Goal: Information Seeking & Learning: Learn about a topic

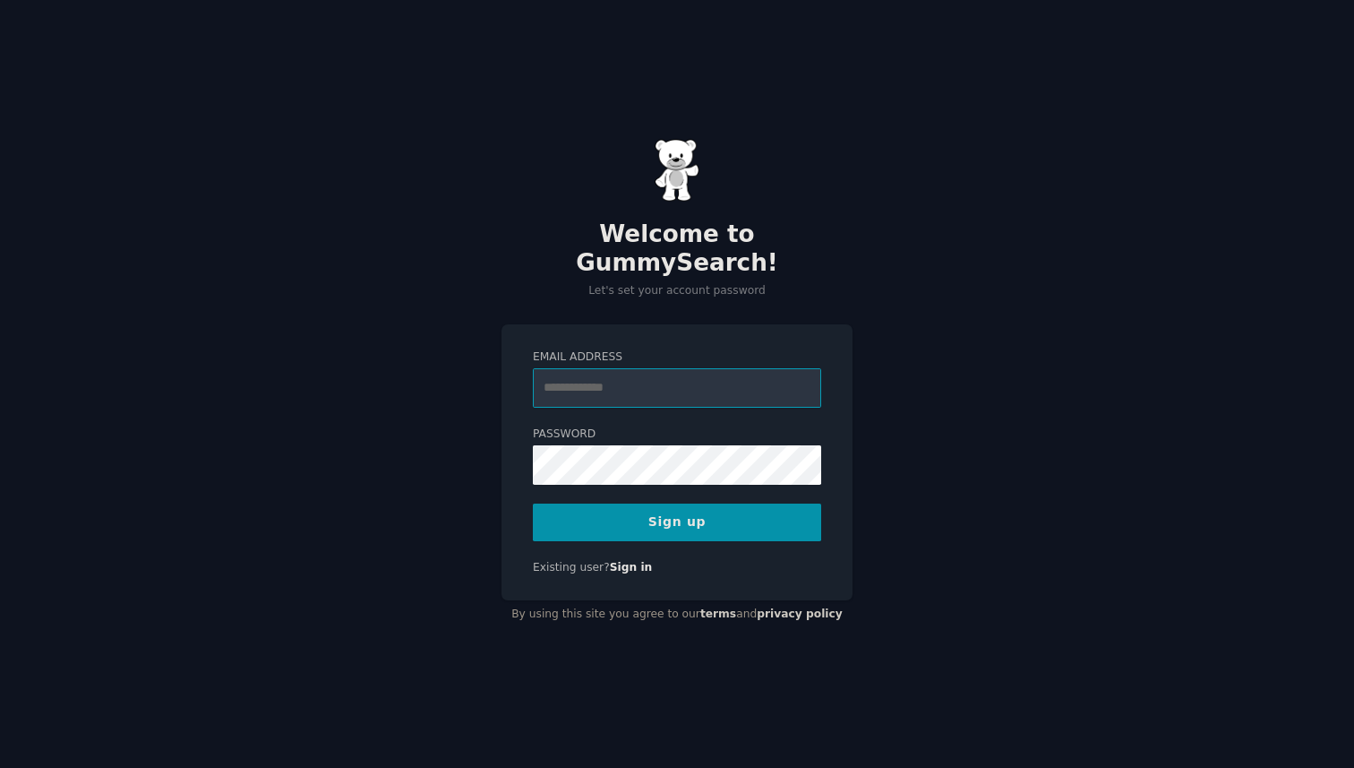
click at [706, 386] on input "Email Address" at bounding box center [677, 387] width 288 height 39
click at [699, 503] on button "Sign up" at bounding box center [677, 522] width 288 height 38
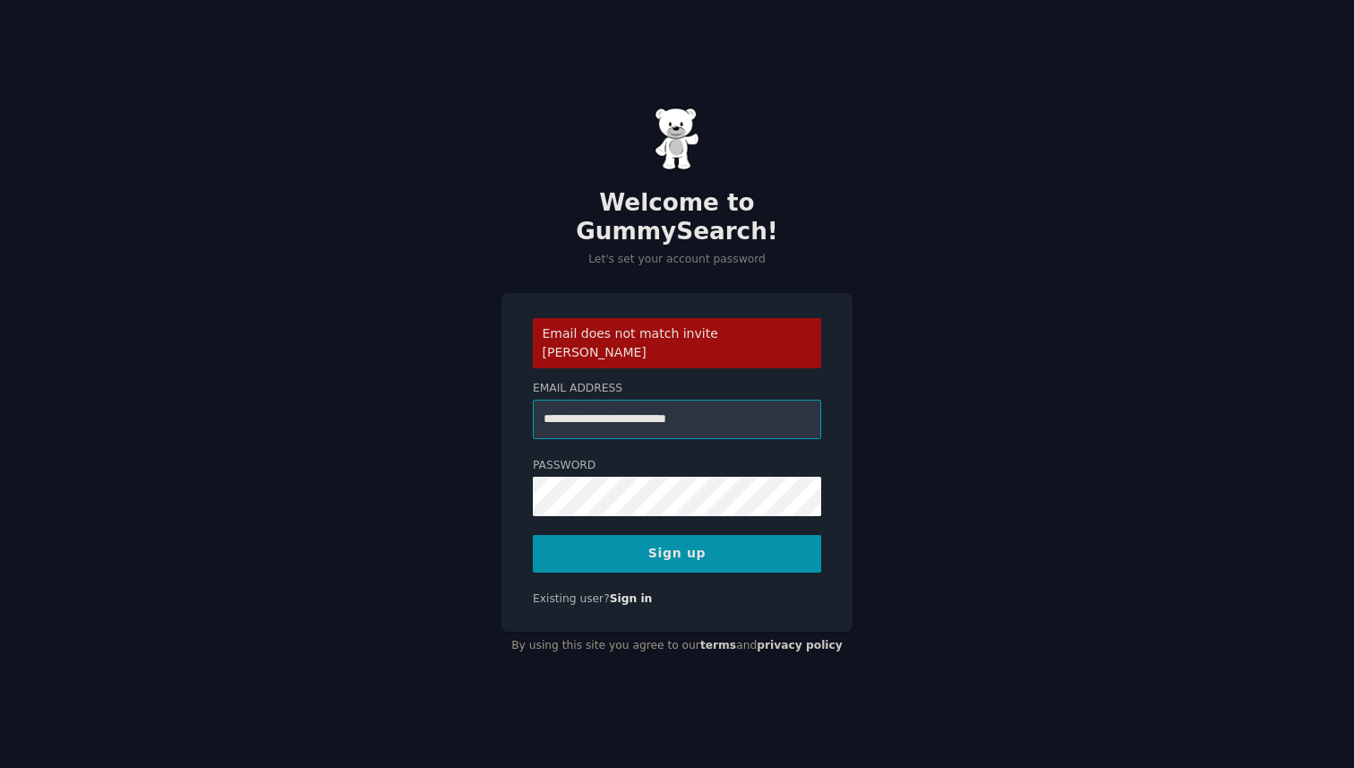
click at [637, 399] on input "**********" at bounding box center [677, 418] width 288 height 39
paste input "email"
type input "**********"
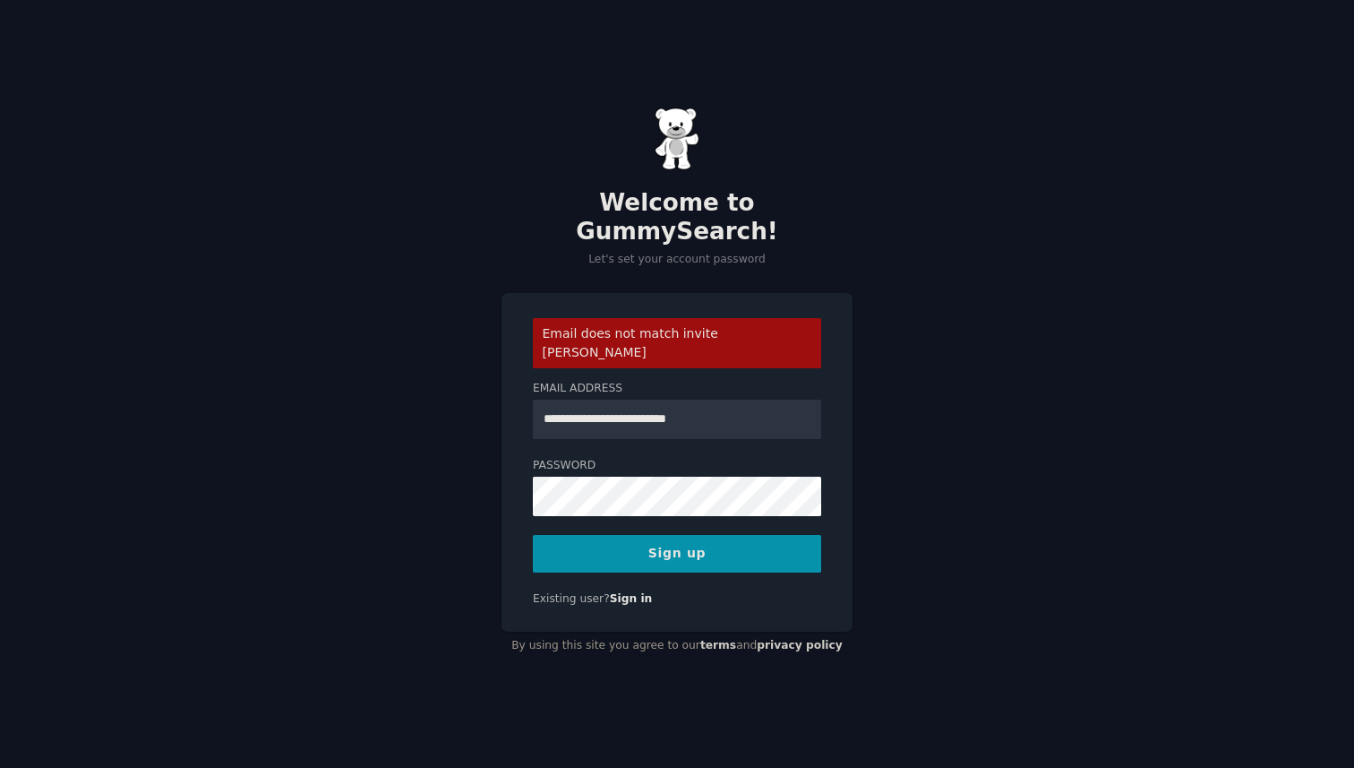
click at [688, 535] on button "Sign up" at bounding box center [677, 554] width 288 height 38
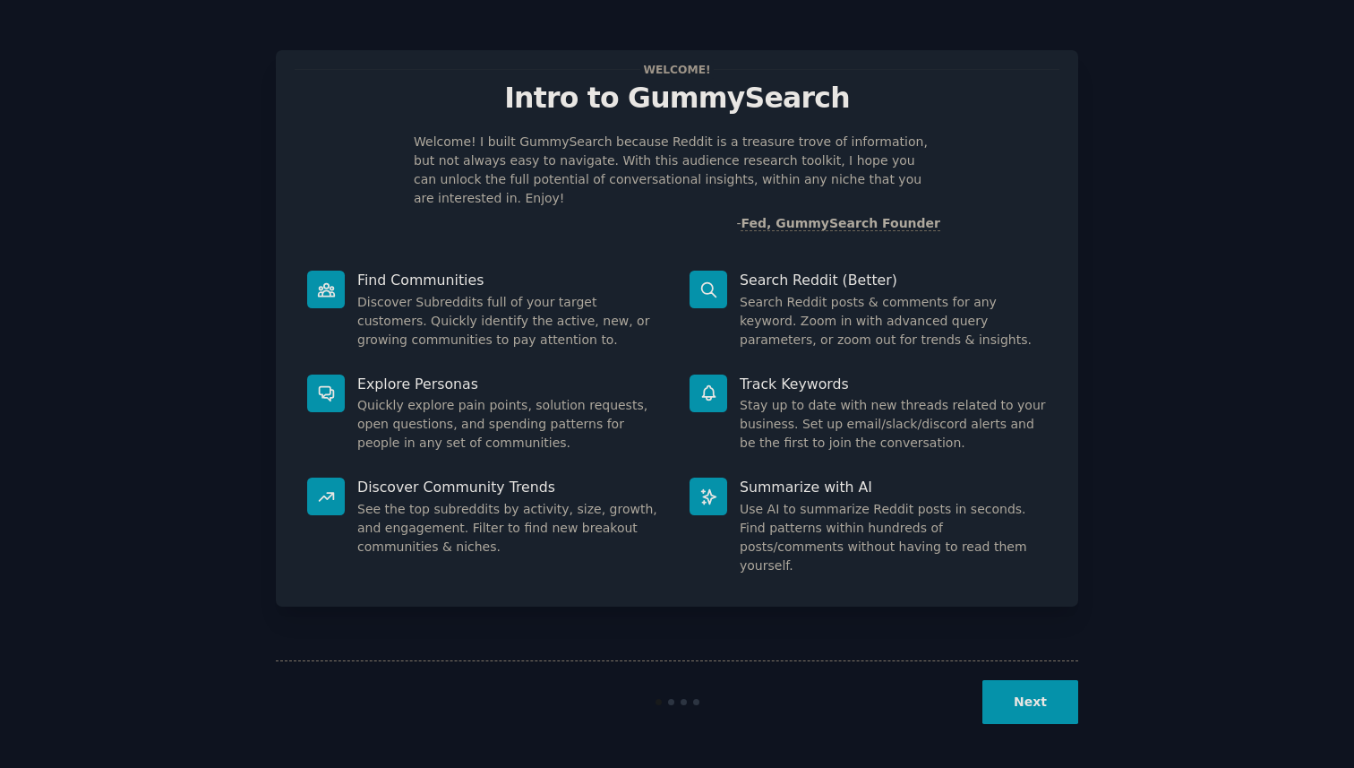
click at [1058, 705] on button "Next" at bounding box center [1030, 702] width 96 height 44
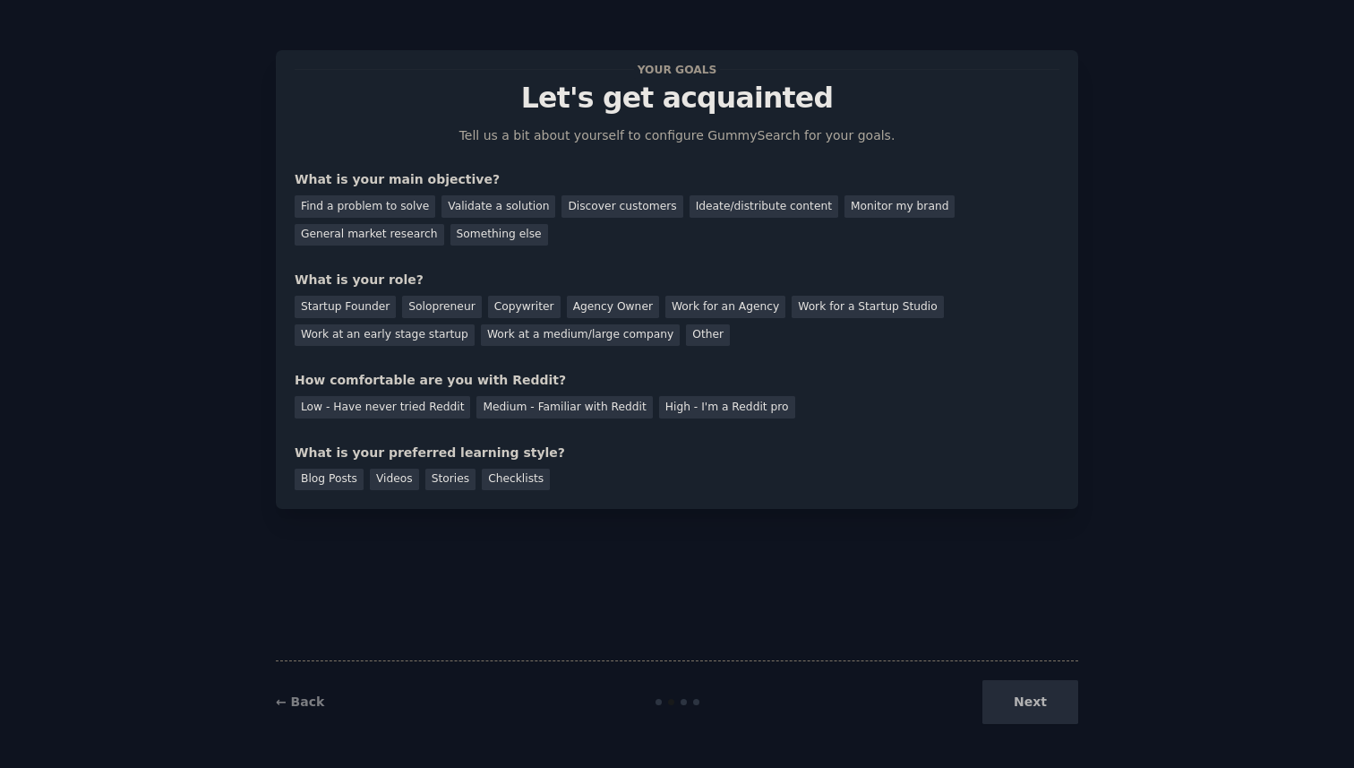
click at [1058, 705] on div "Next" at bounding box center [945, 702] width 268 height 44
click at [322, 305] on div "Startup Founder" at bounding box center [345, 307] width 101 height 22
click at [339, 225] on div "General market research" at bounding box center [370, 235] width 150 height 22
click at [395, 405] on div "Low - Have never tried Reddit" at bounding box center [383, 407] width 176 height 22
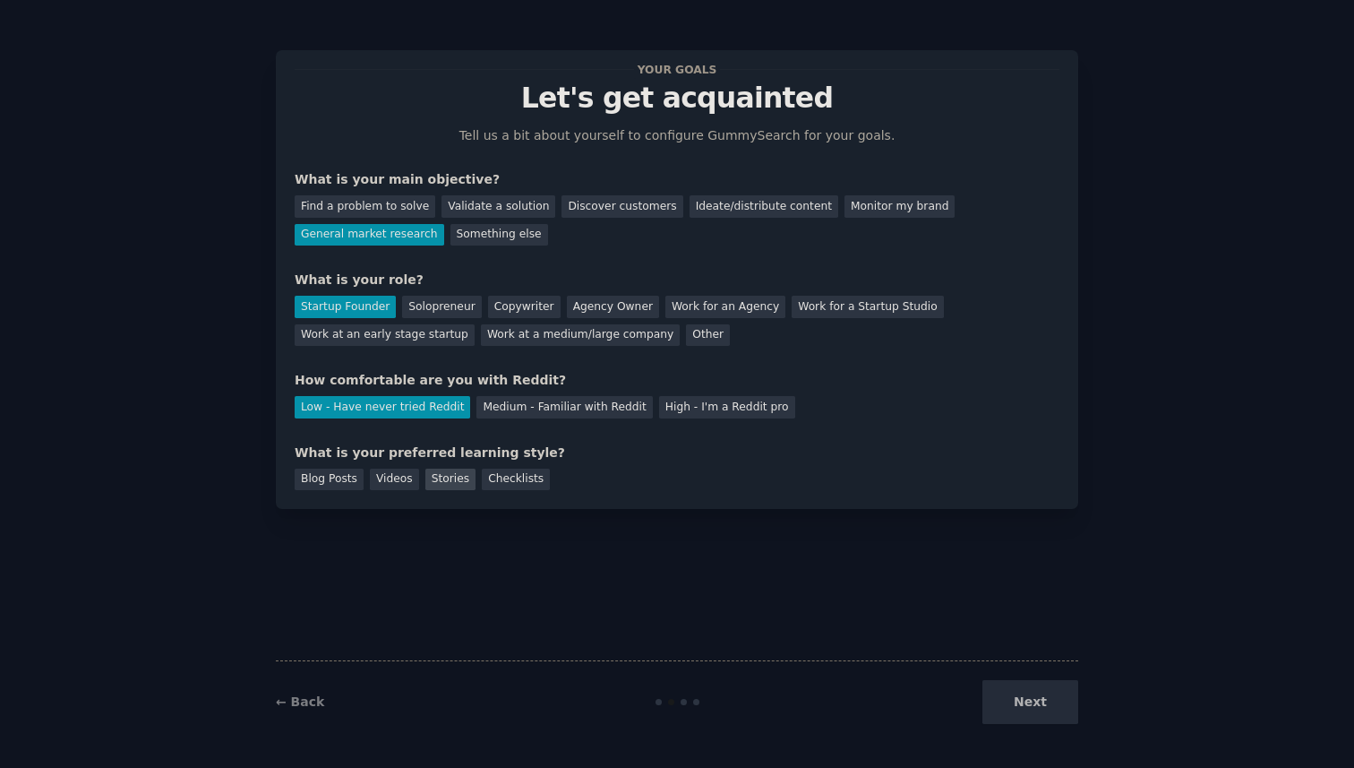
click at [455, 487] on div "Stories" at bounding box center [450, 479] width 50 height 22
click at [1042, 691] on button "Next" at bounding box center [1030, 702] width 96 height 44
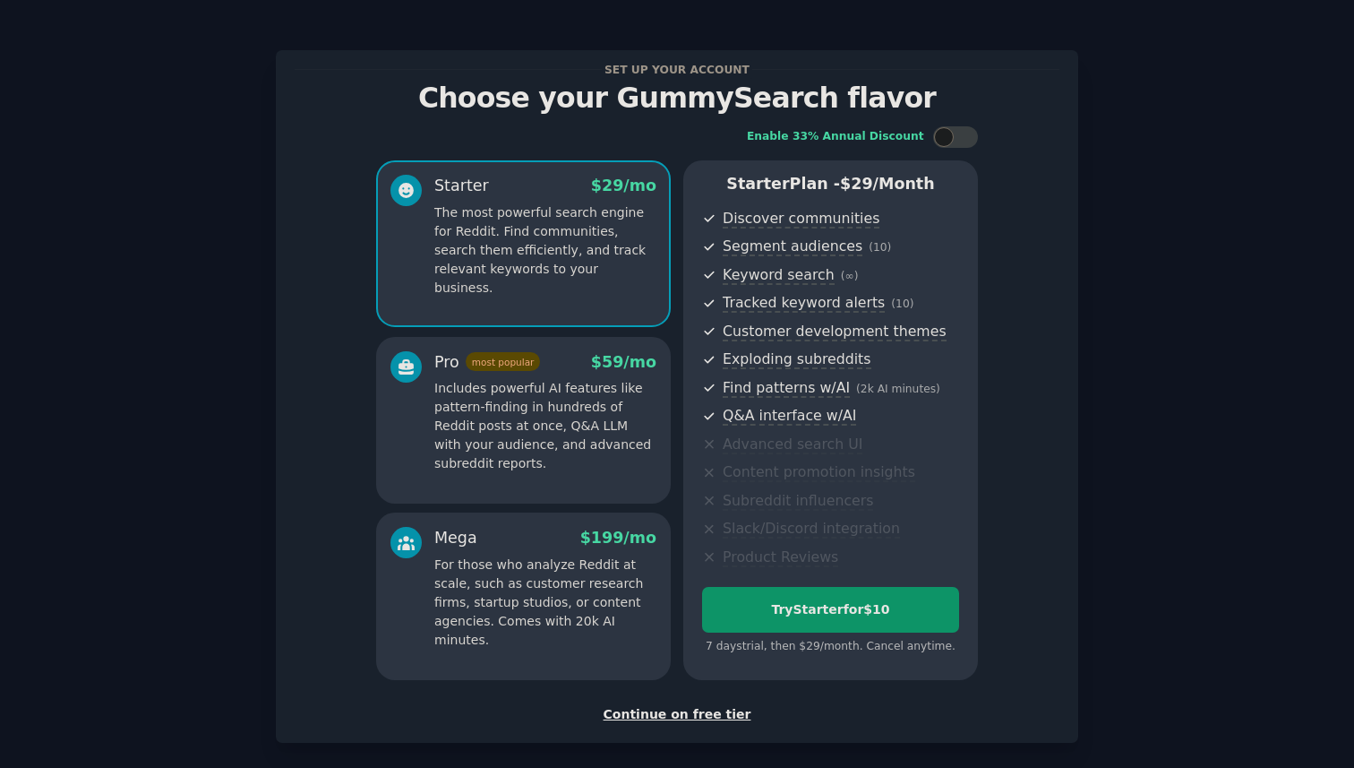
scroll to position [82, 0]
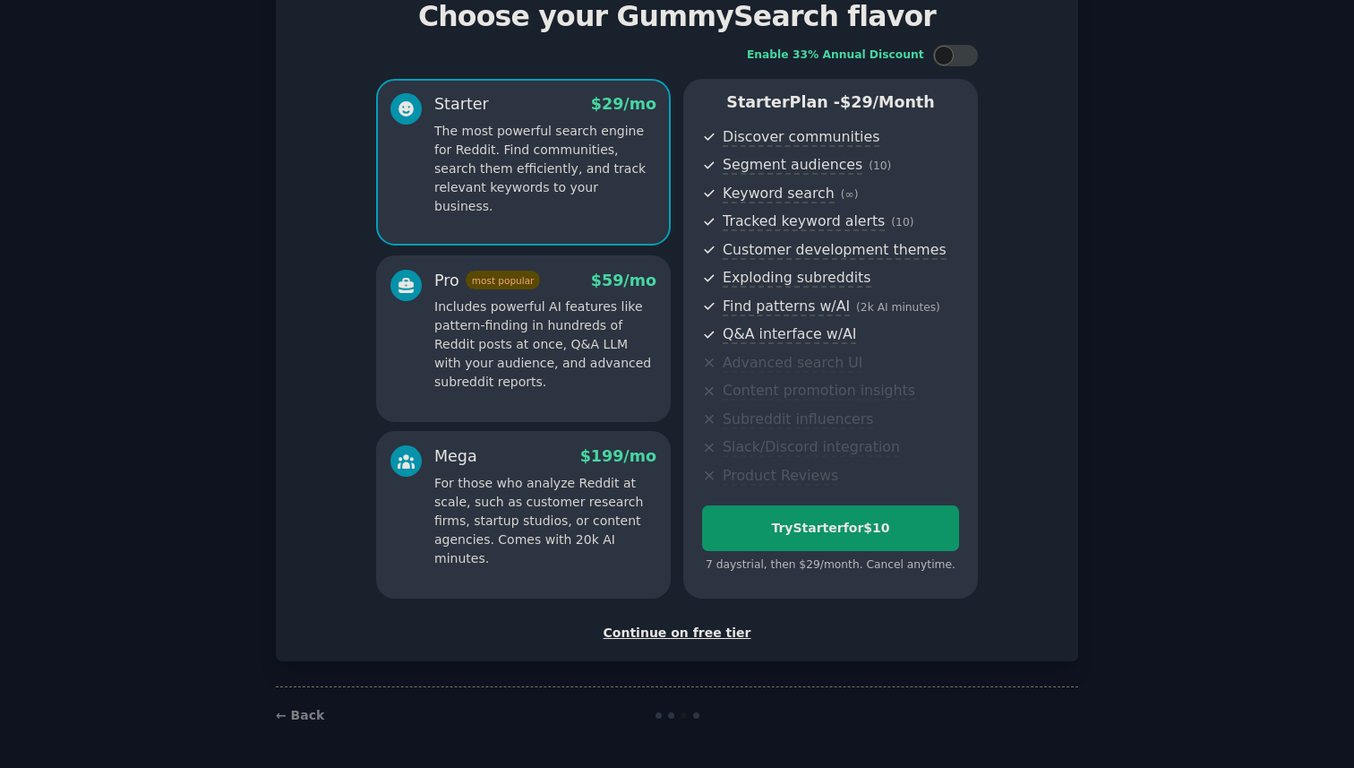
click at [694, 628] on div "Continue on free tier" at bounding box center [677, 632] width 765 height 19
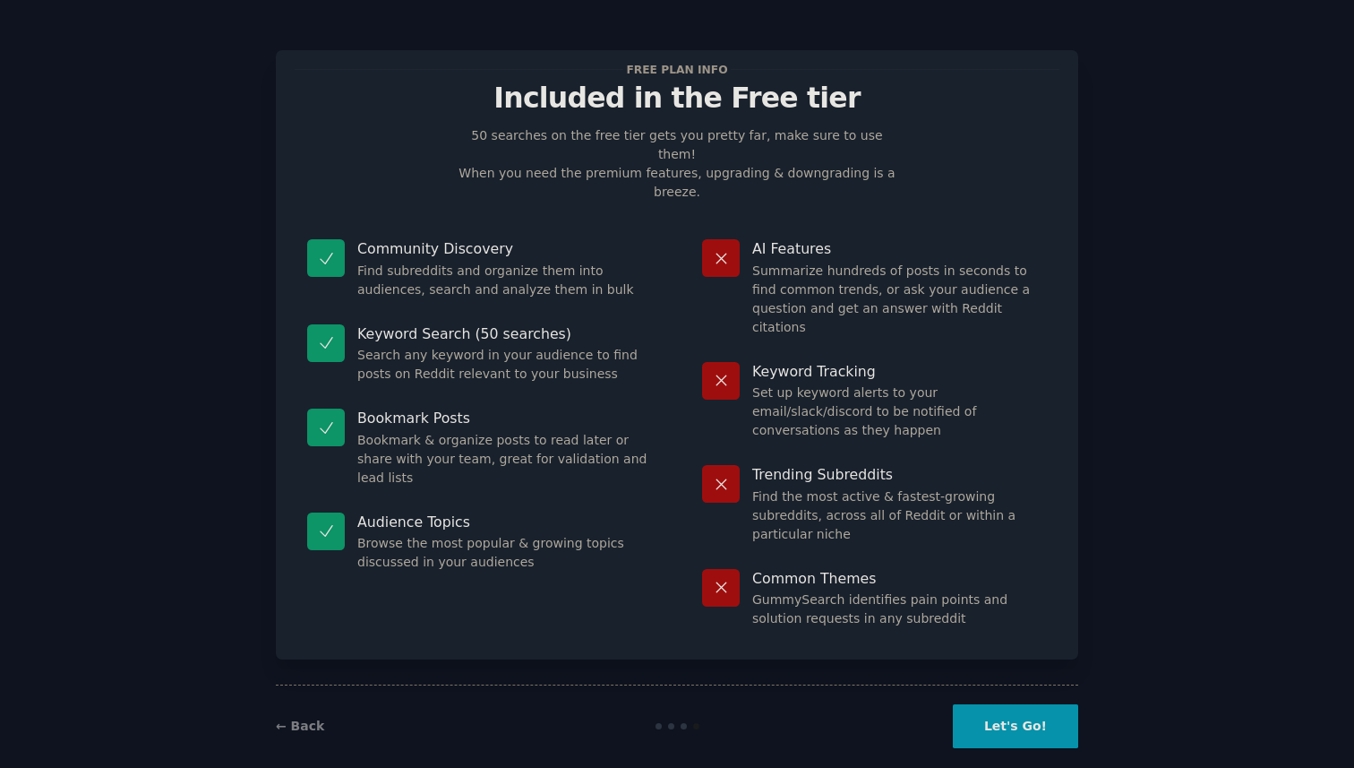
click at [1024, 704] on button "Let's Go!" at bounding box center [1015, 726] width 125 height 44
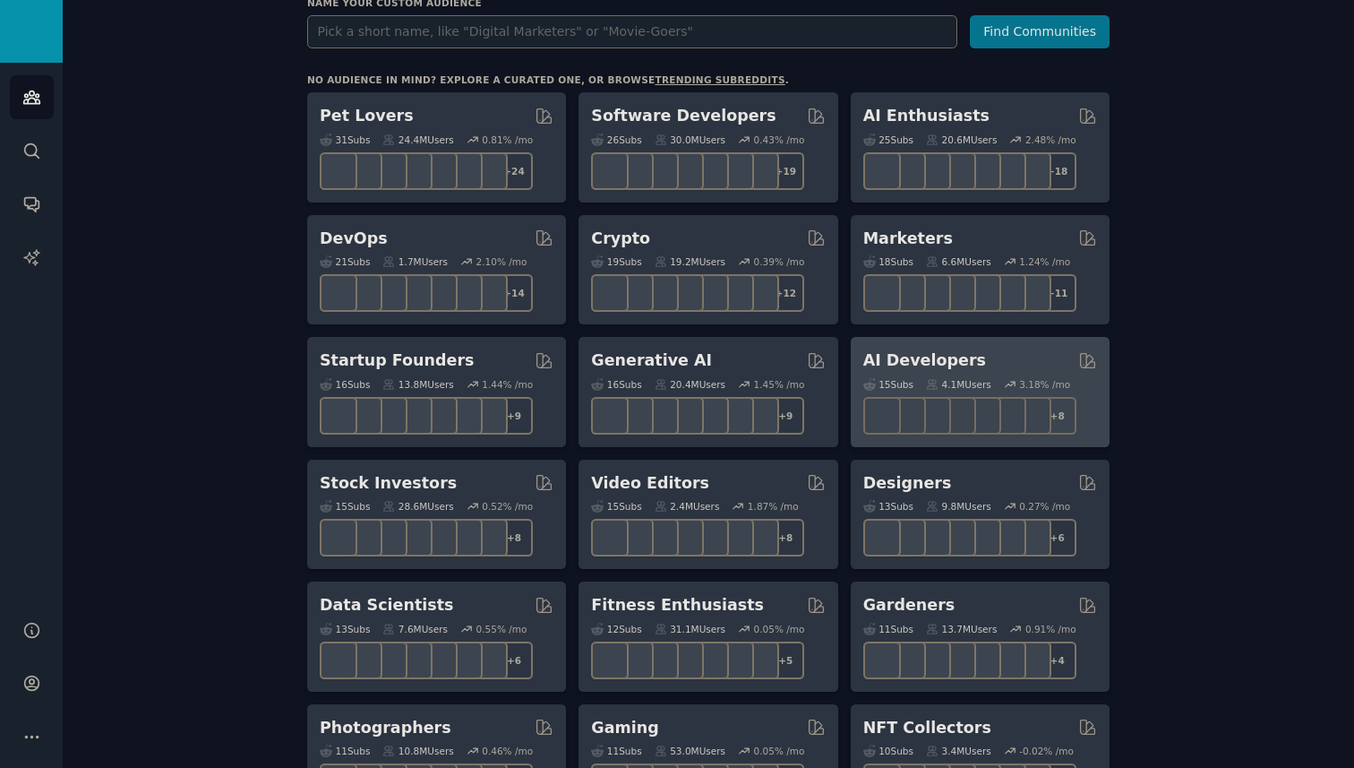
scroll to position [191, 0]
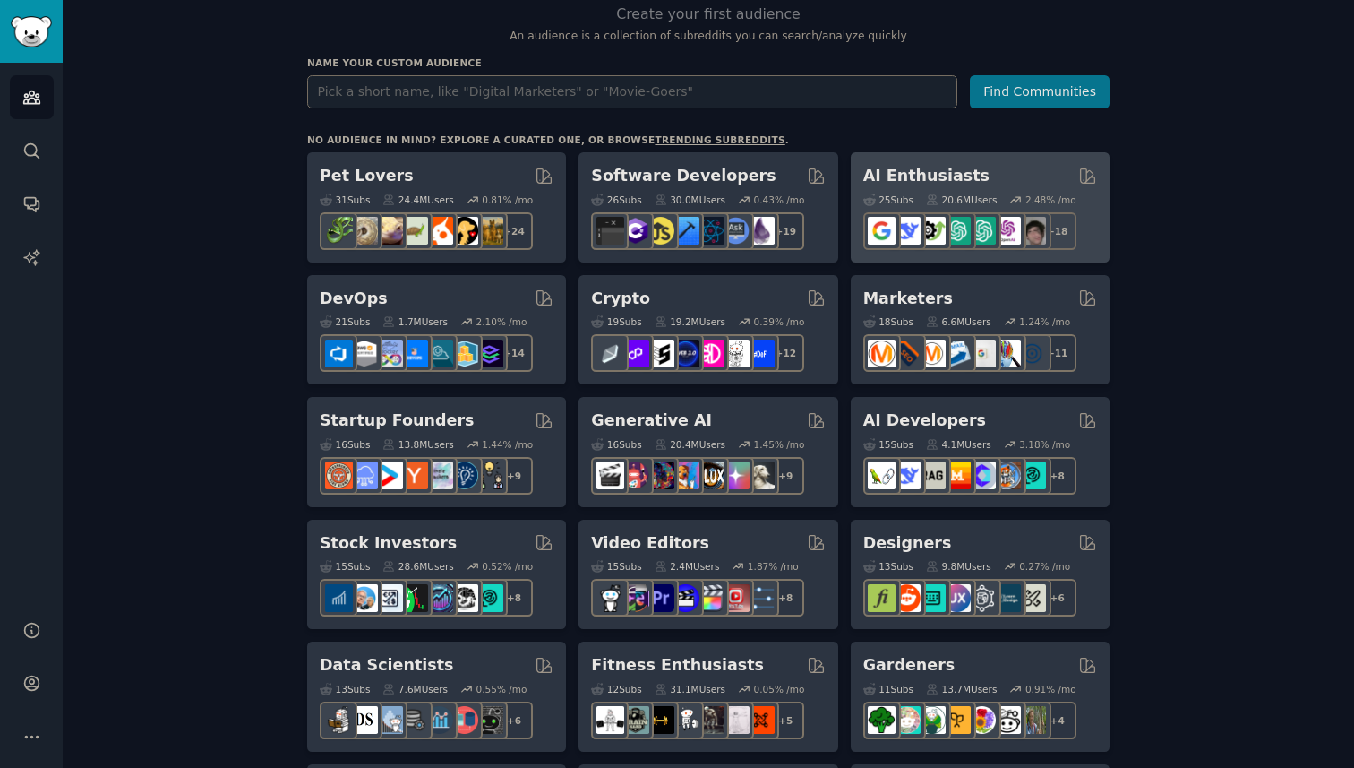
click at [903, 179] on h2 "AI Enthusiasts" at bounding box center [926, 176] width 126 height 22
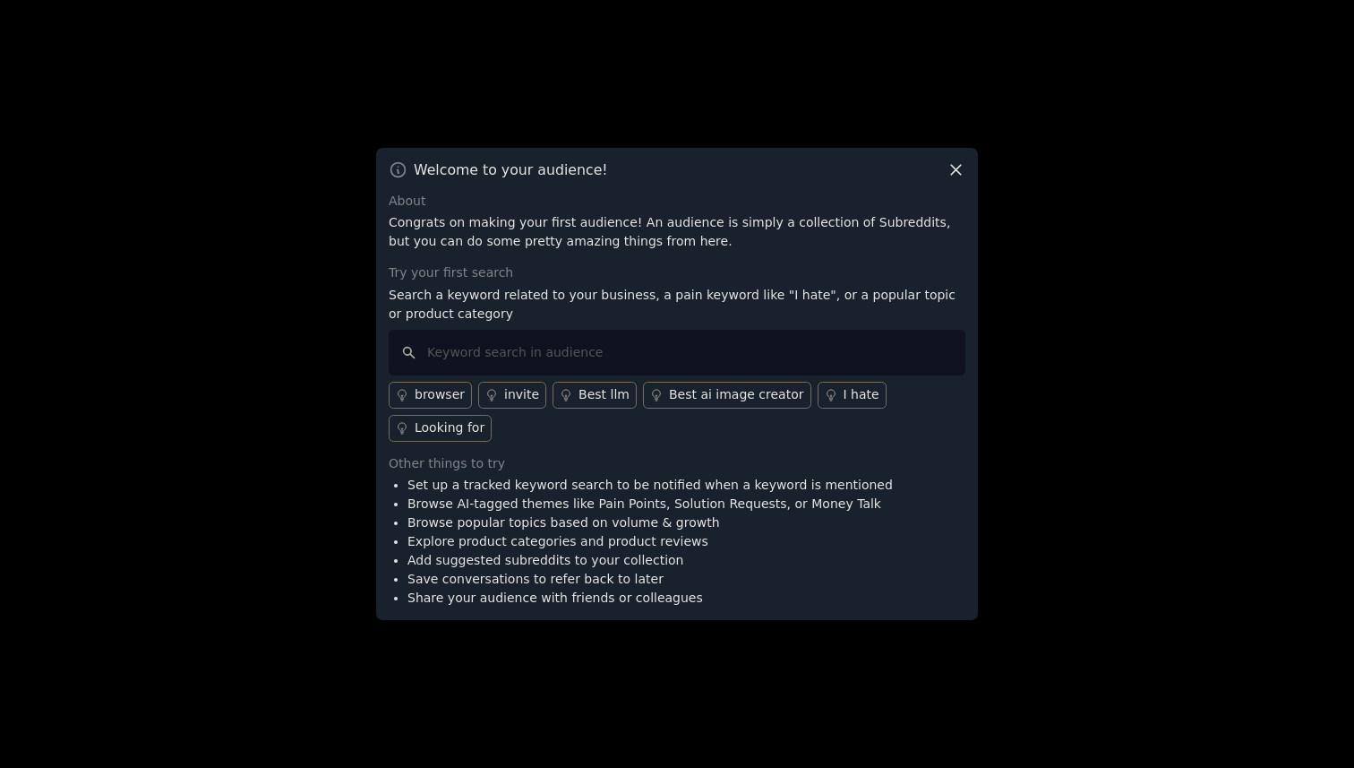
click at [468, 432] on div "Looking for" at bounding box center [450, 427] width 70 height 19
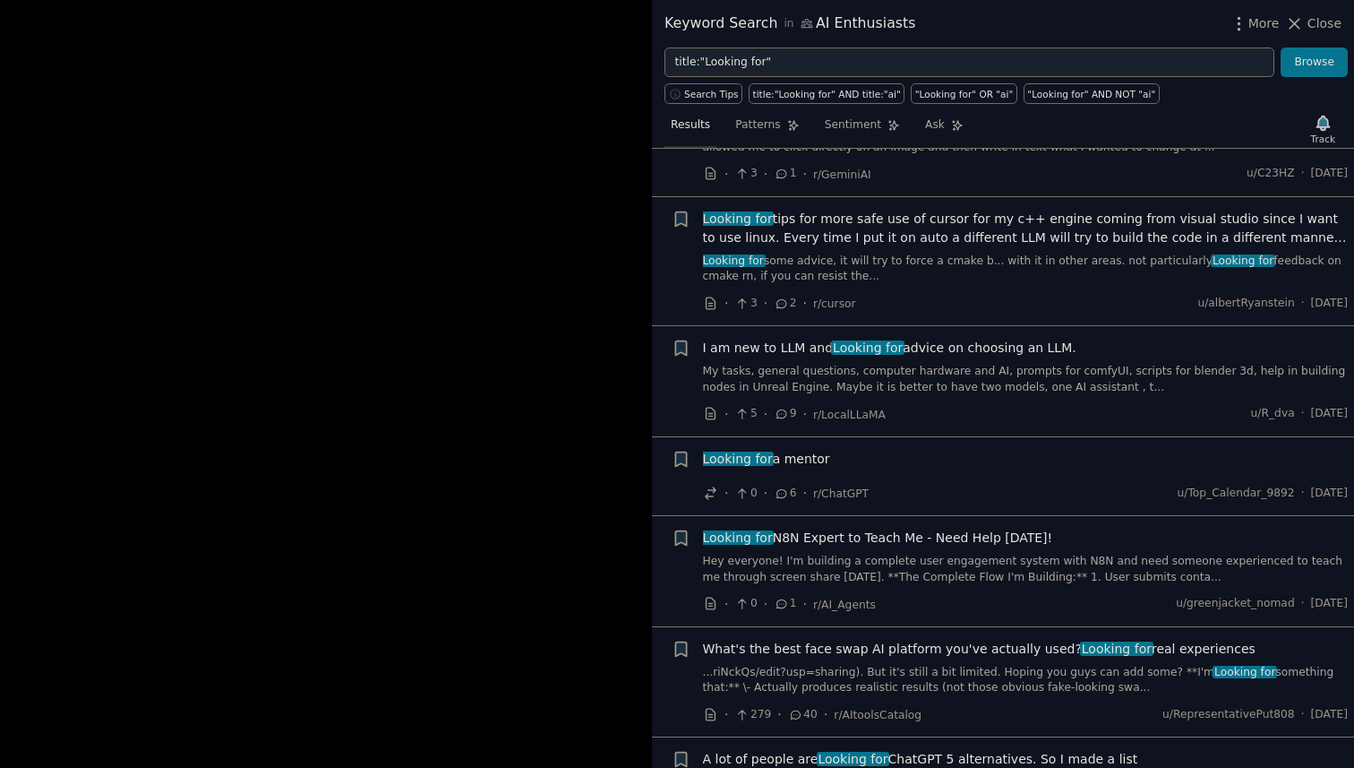
scroll to position [604, 0]
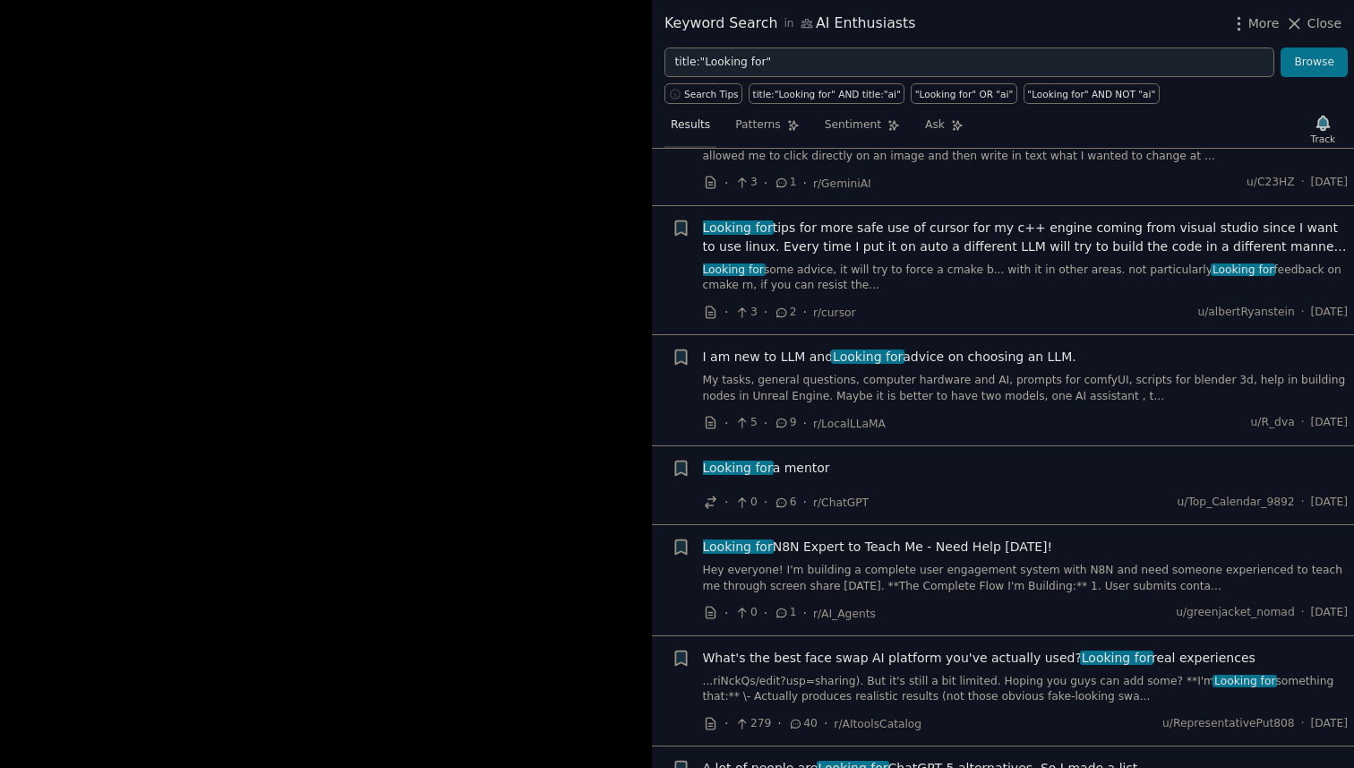
click at [526, 282] on div at bounding box center [677, 384] width 1354 height 768
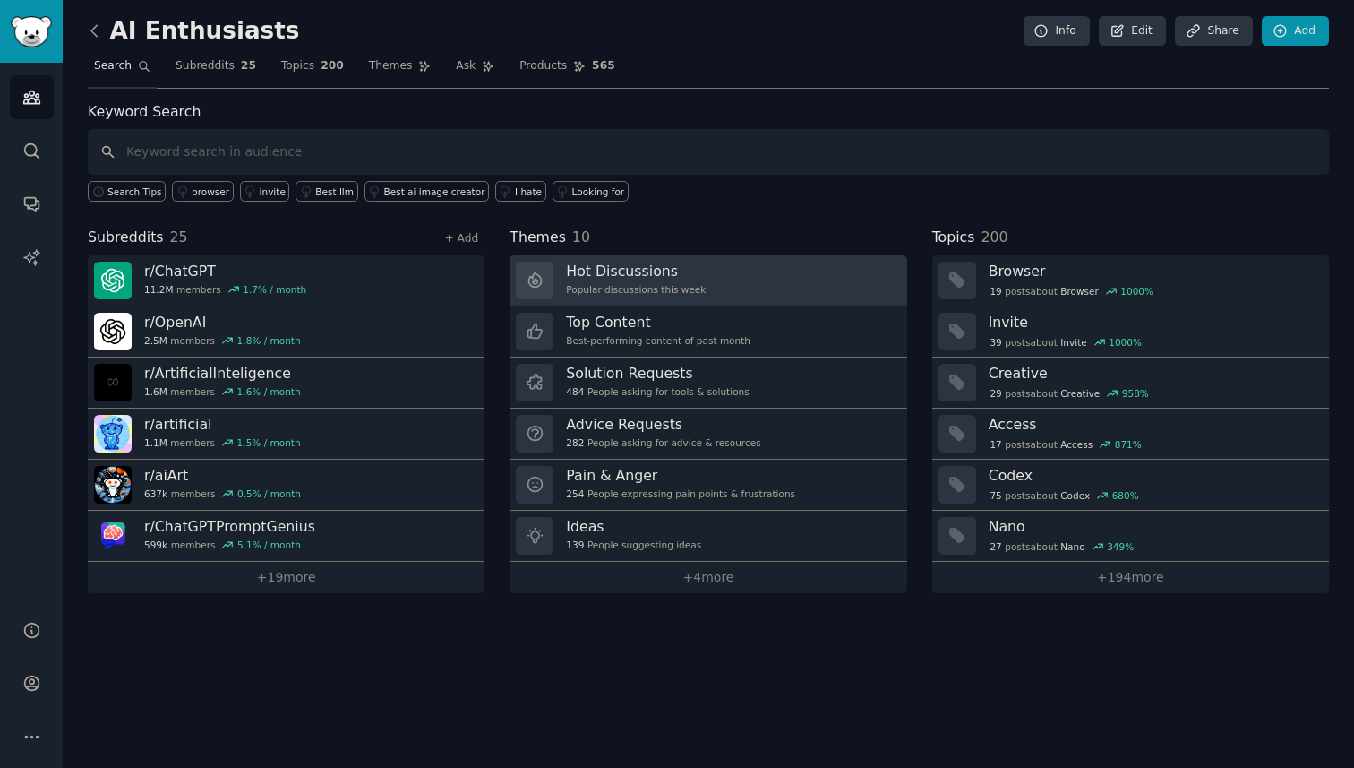
click at [680, 279] on div "Hot Discussions Popular discussions this week" at bounding box center [636, 281] width 140 height 38
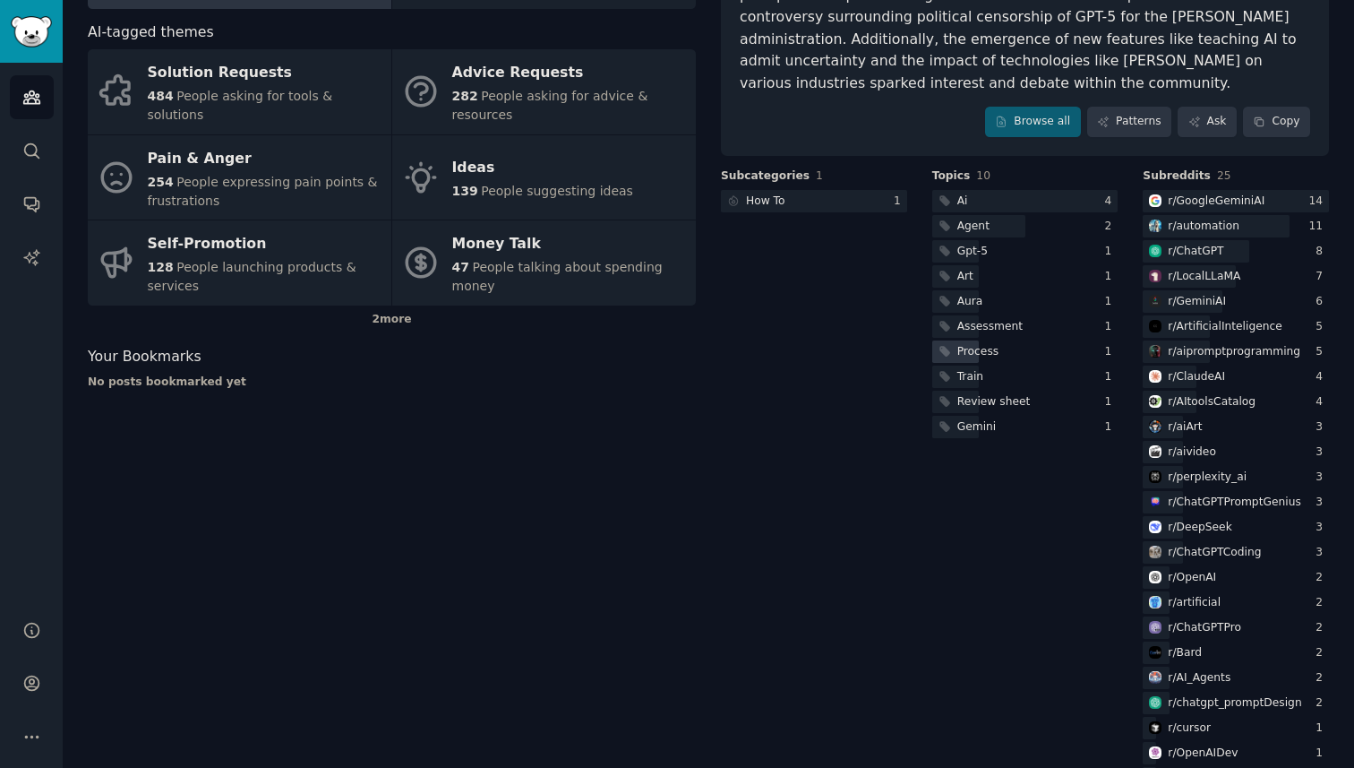
scroll to position [279, 0]
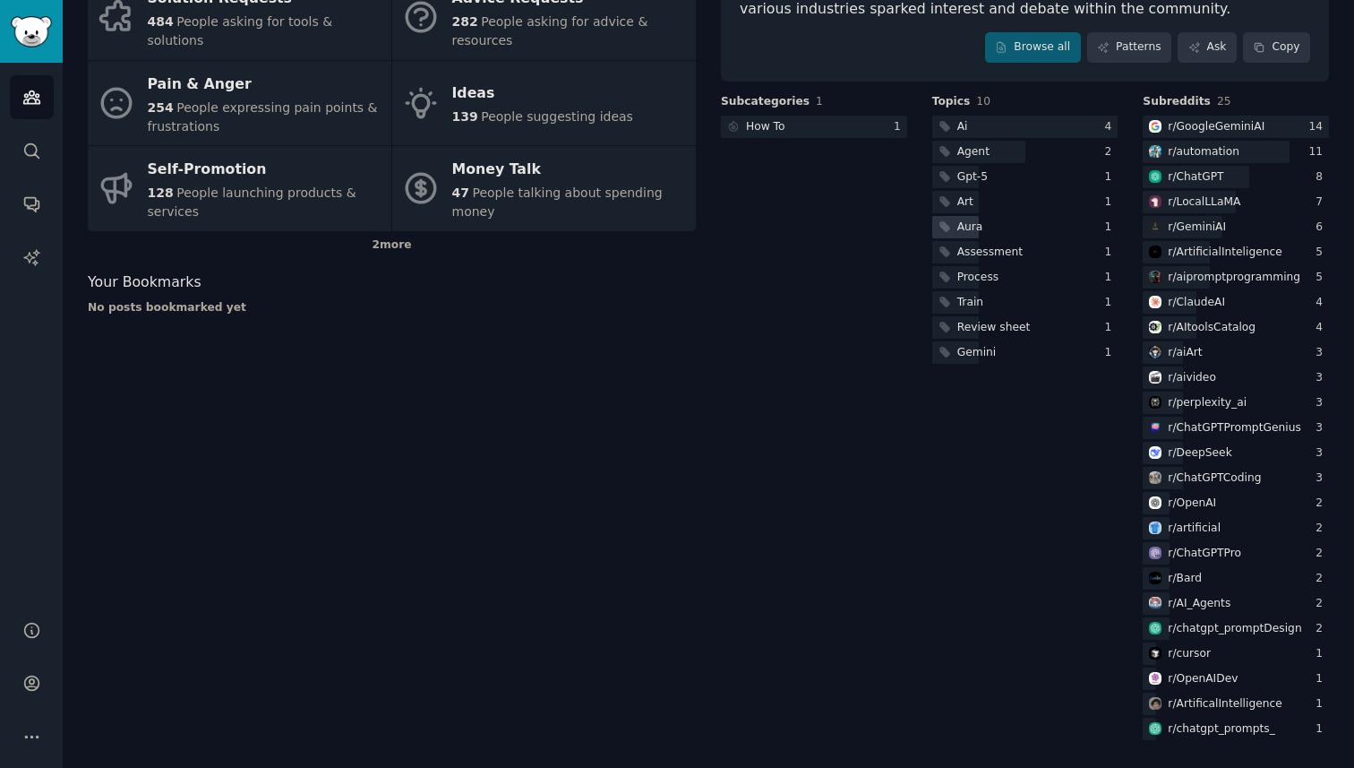
click at [1013, 230] on div "Aura" at bounding box center [1025, 227] width 186 height 22
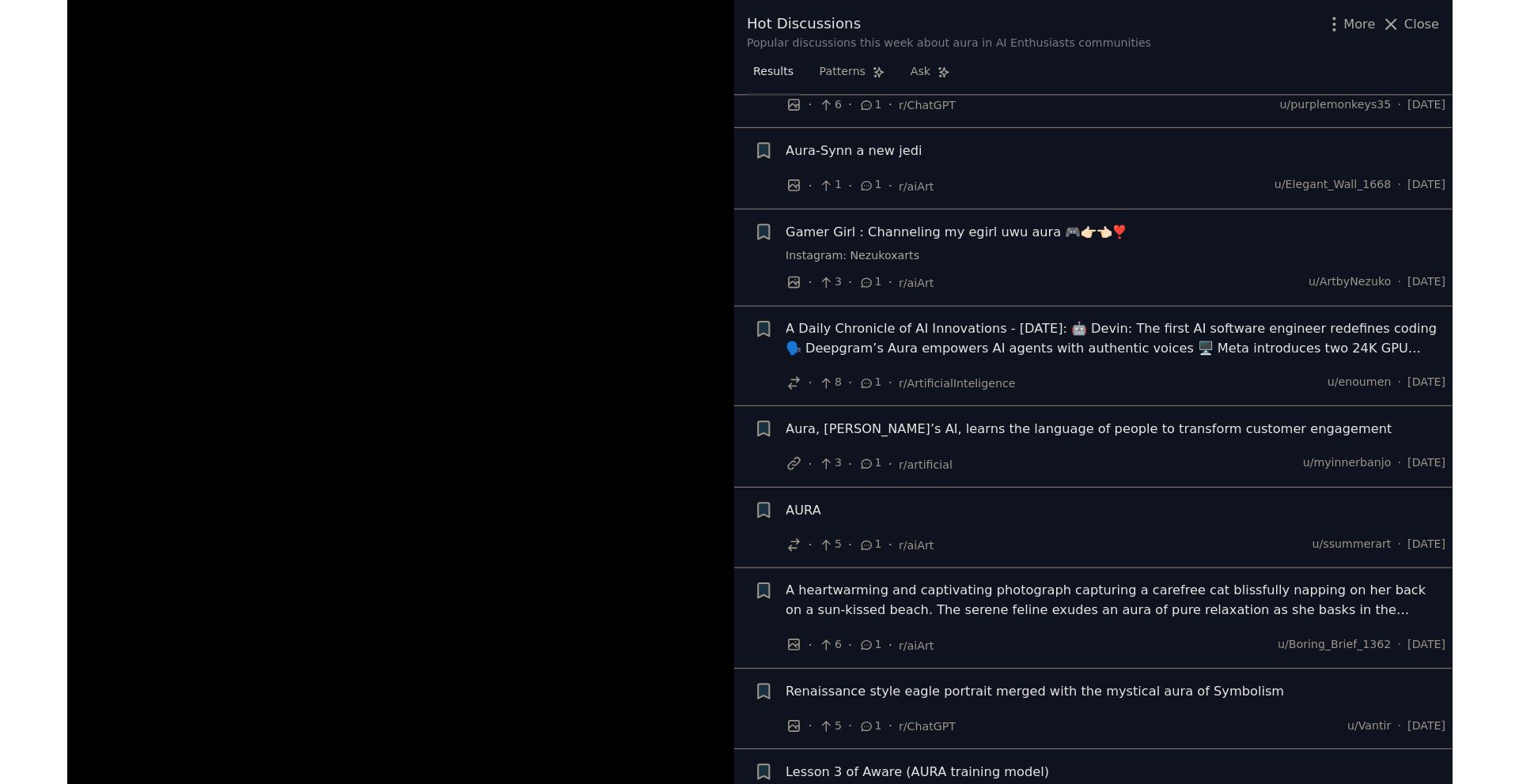
scroll to position [2321, 0]
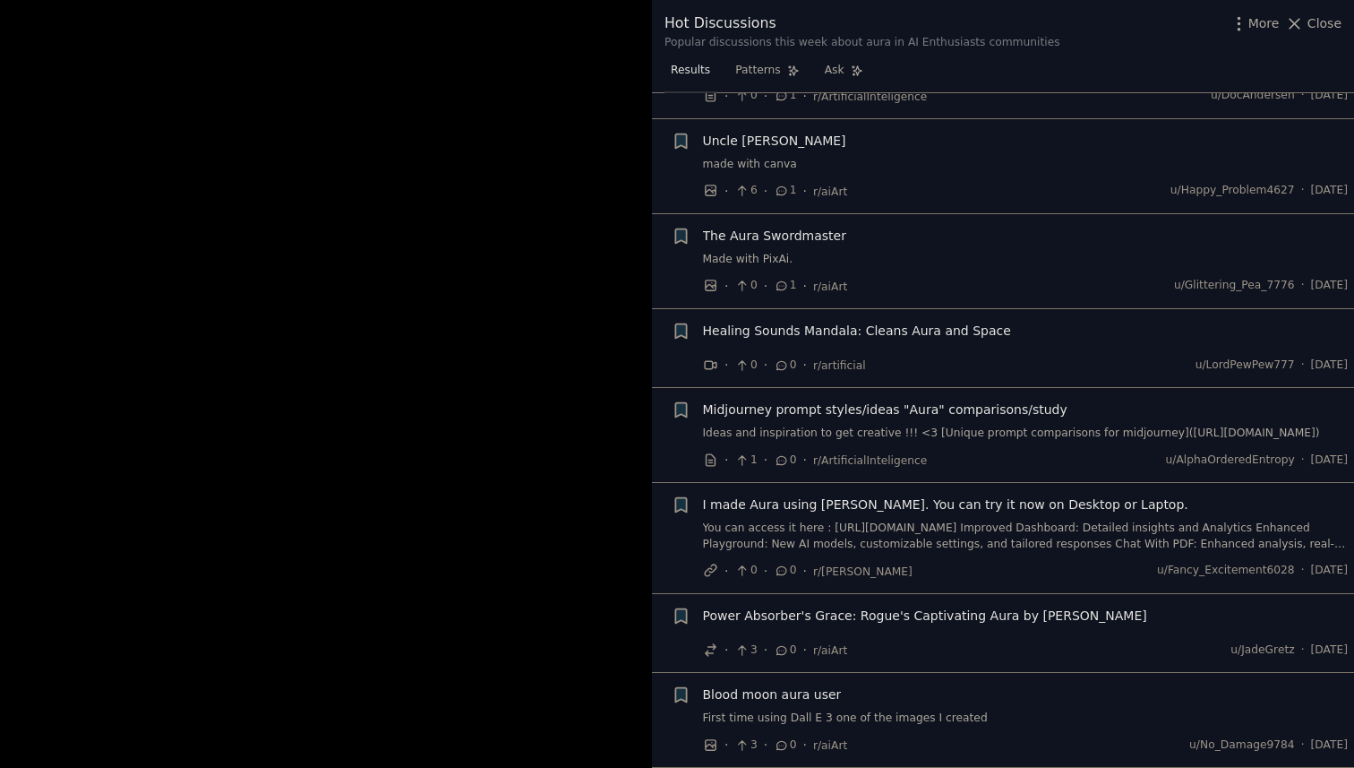
click at [300, 341] on div at bounding box center [677, 384] width 1354 height 768
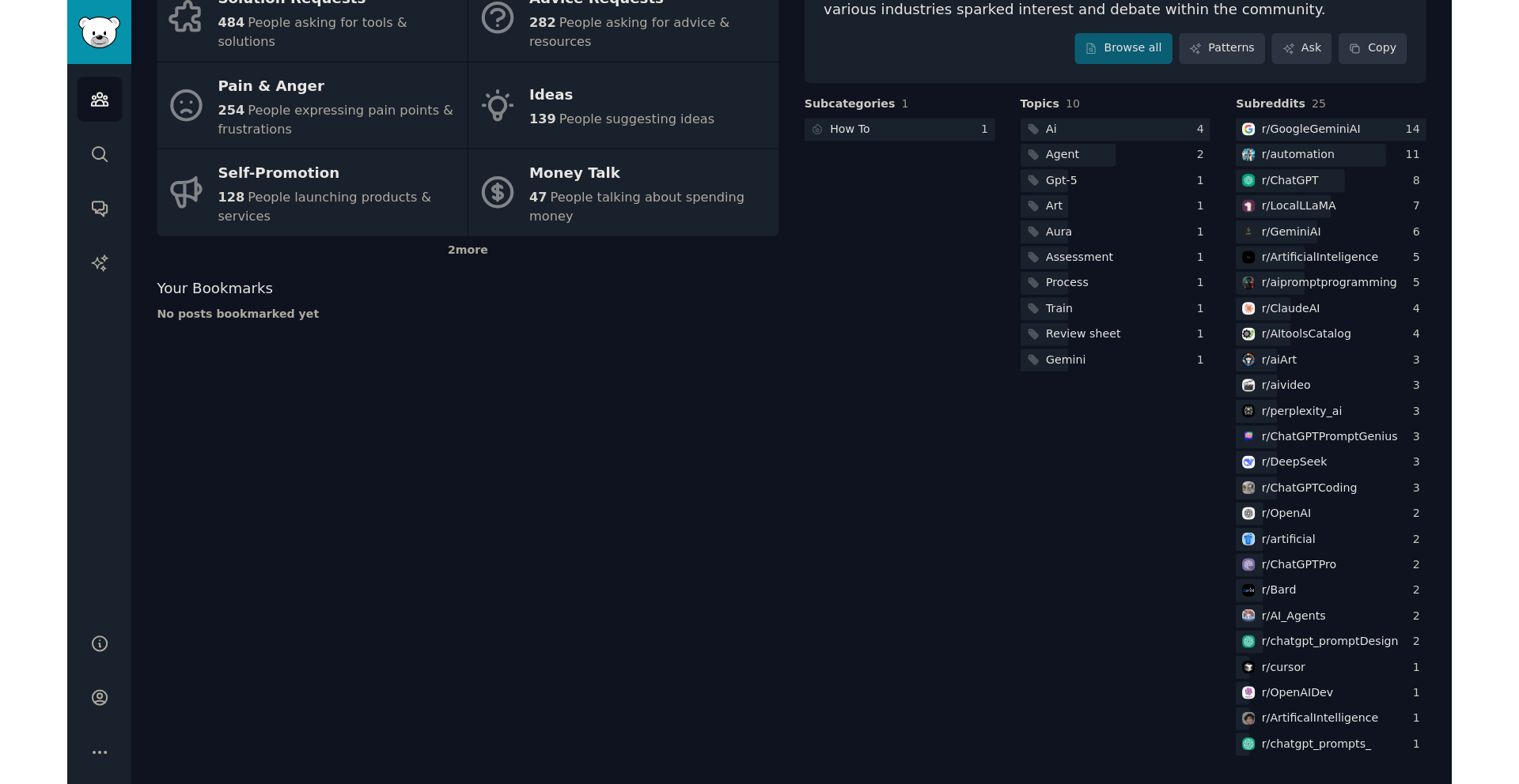
scroll to position [102, 0]
